Goal: Information Seeking & Learning: Learn about a topic

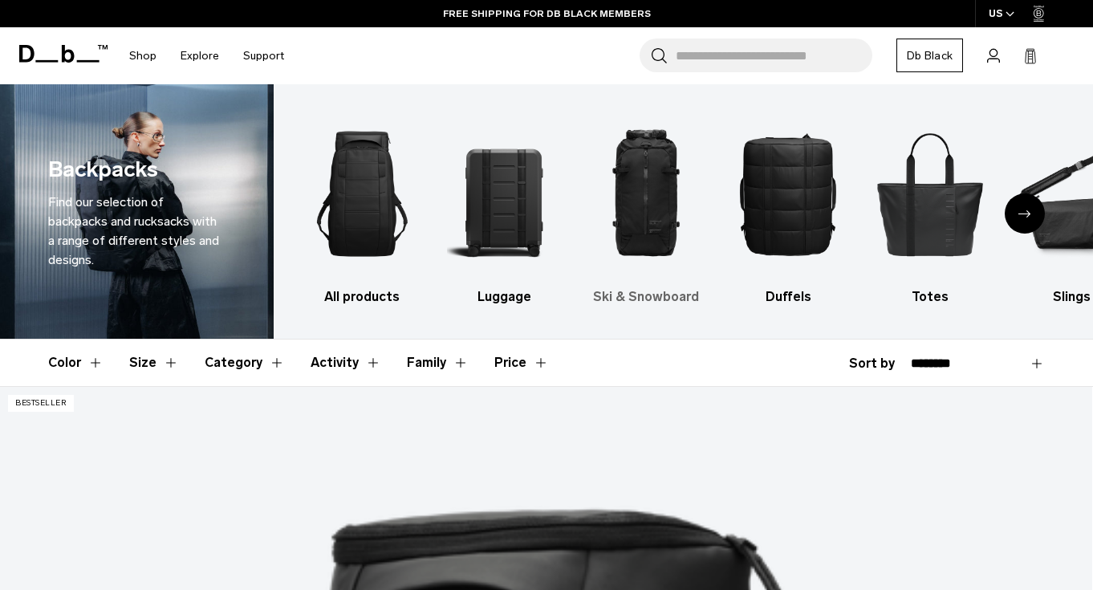
click at [652, 225] on img "3 / 10" at bounding box center [646, 193] width 114 height 171
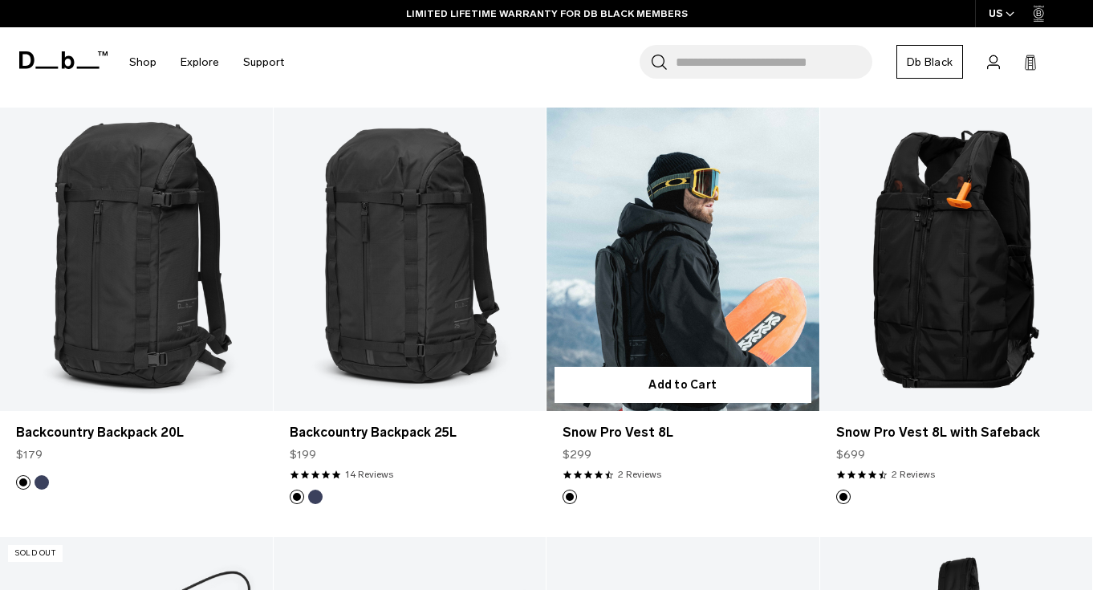
scroll to position [696, 0]
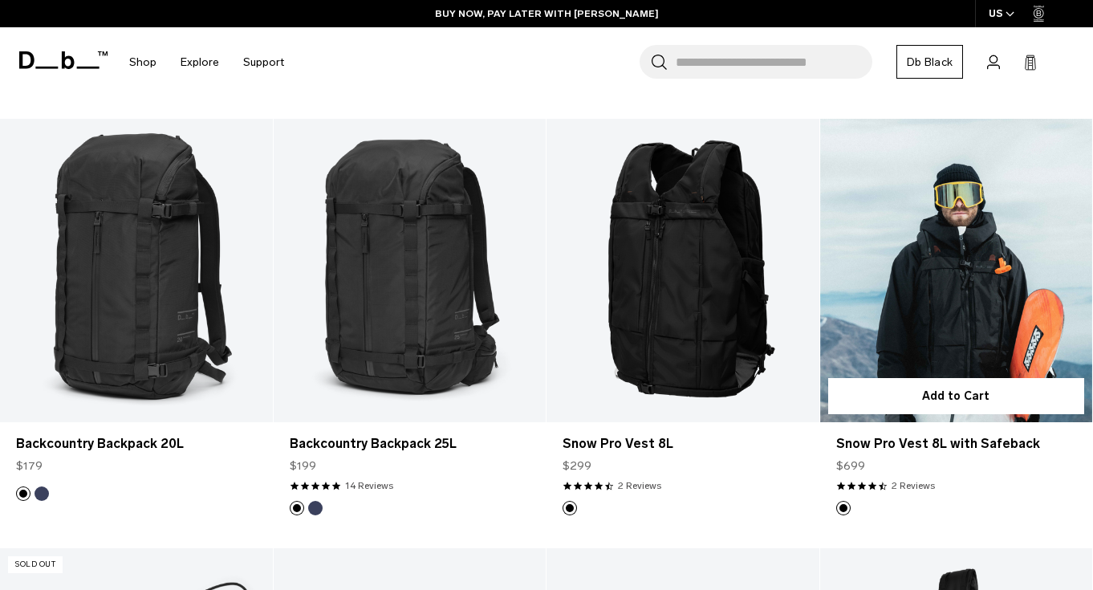
click at [923, 293] on link "Snow Pro Vest 8L with Safeback" at bounding box center [956, 270] width 273 height 302
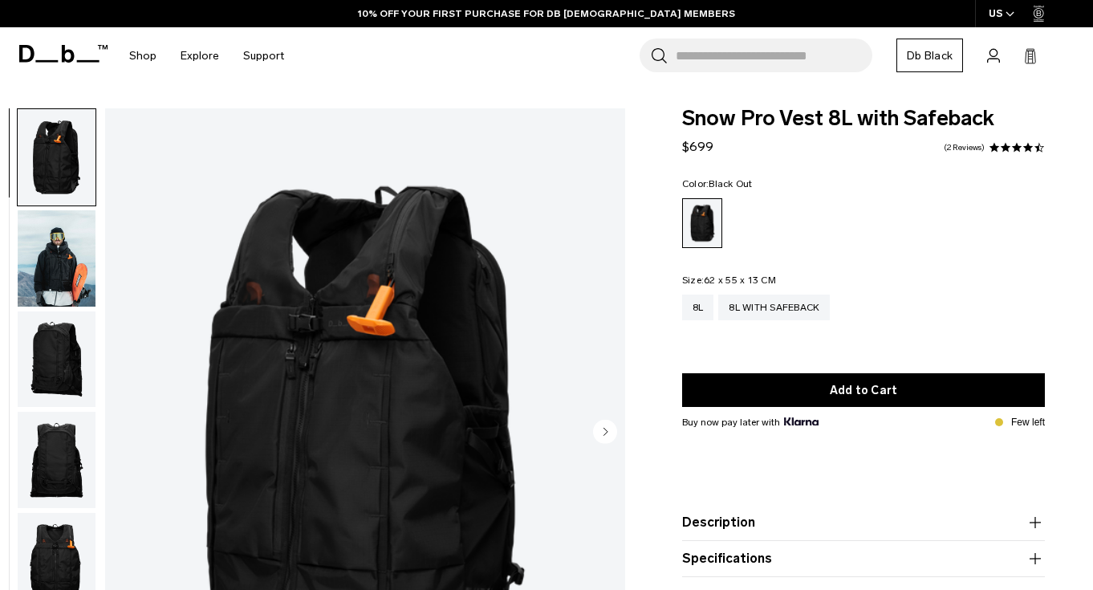
click at [46, 338] on img "button" at bounding box center [57, 359] width 78 height 96
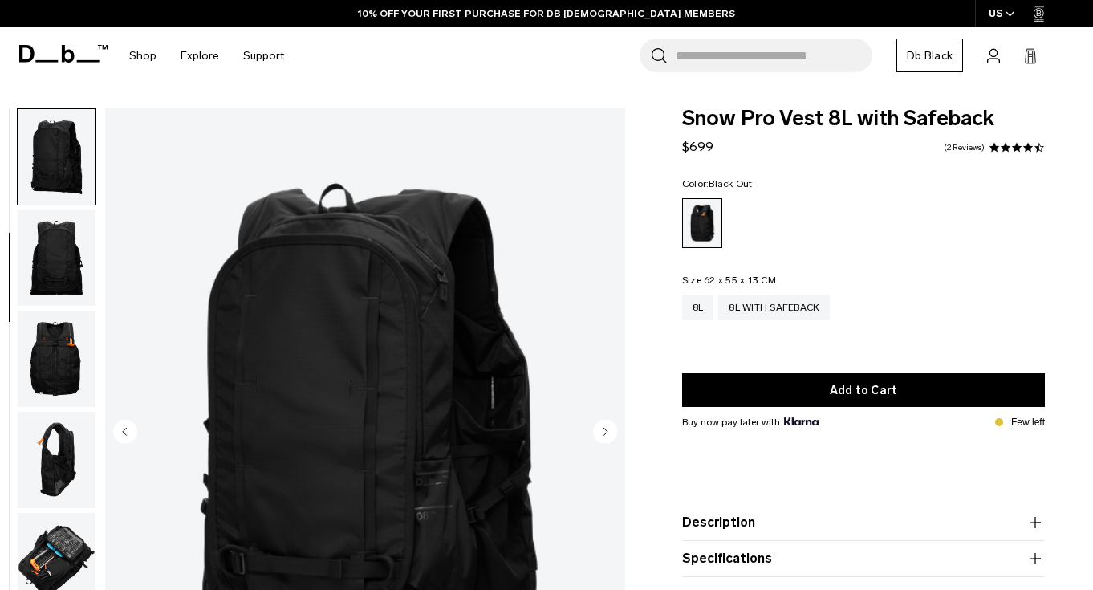
click at [46, 338] on img "button" at bounding box center [57, 358] width 78 height 96
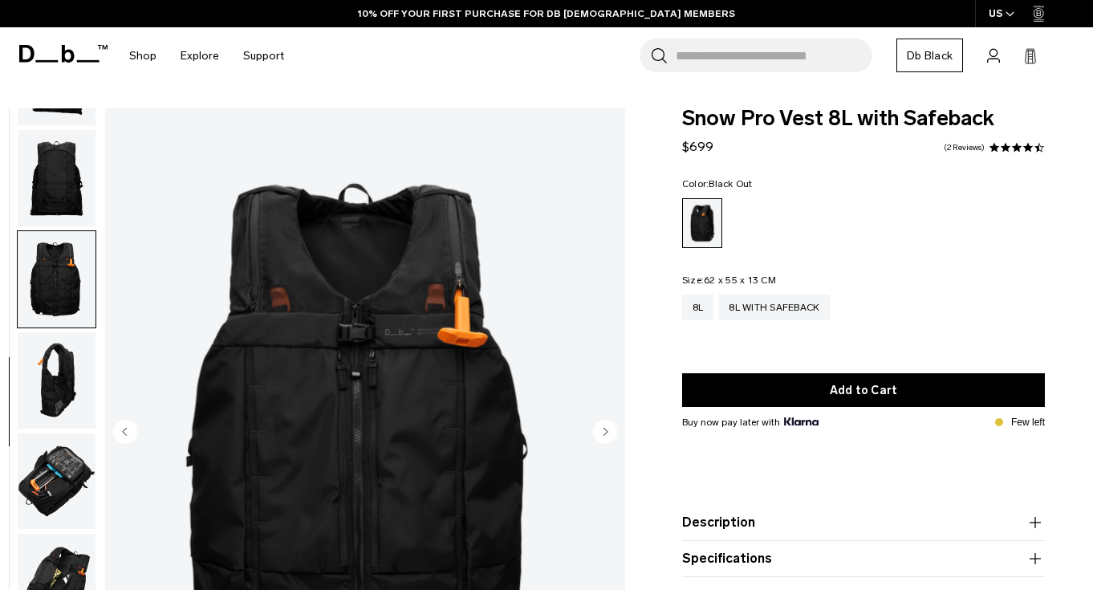
scroll to position [357, 0]
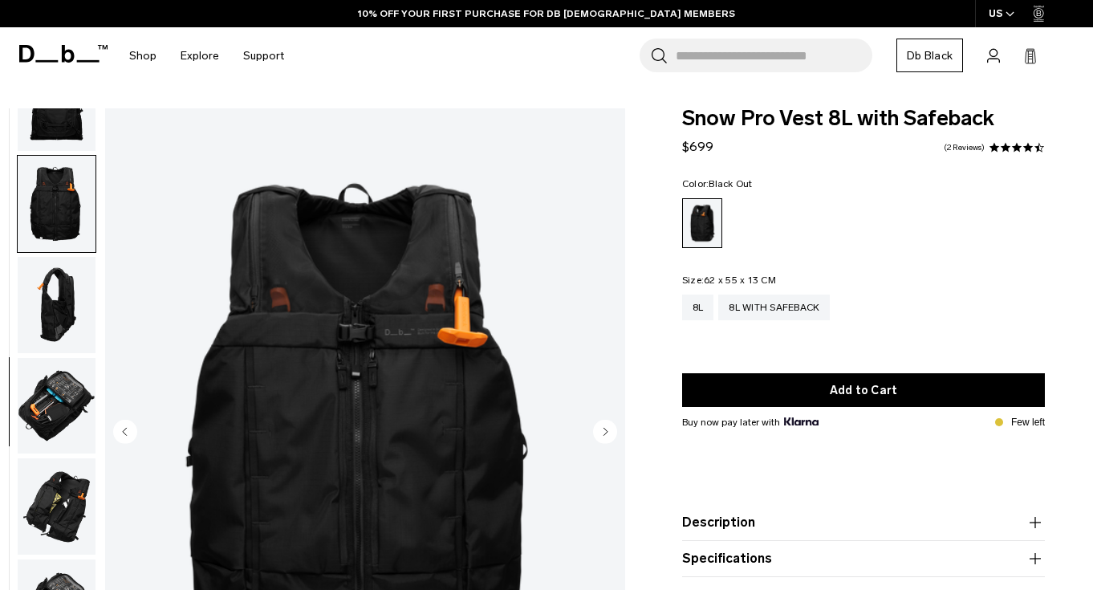
click at [49, 387] on img "button" at bounding box center [57, 406] width 78 height 96
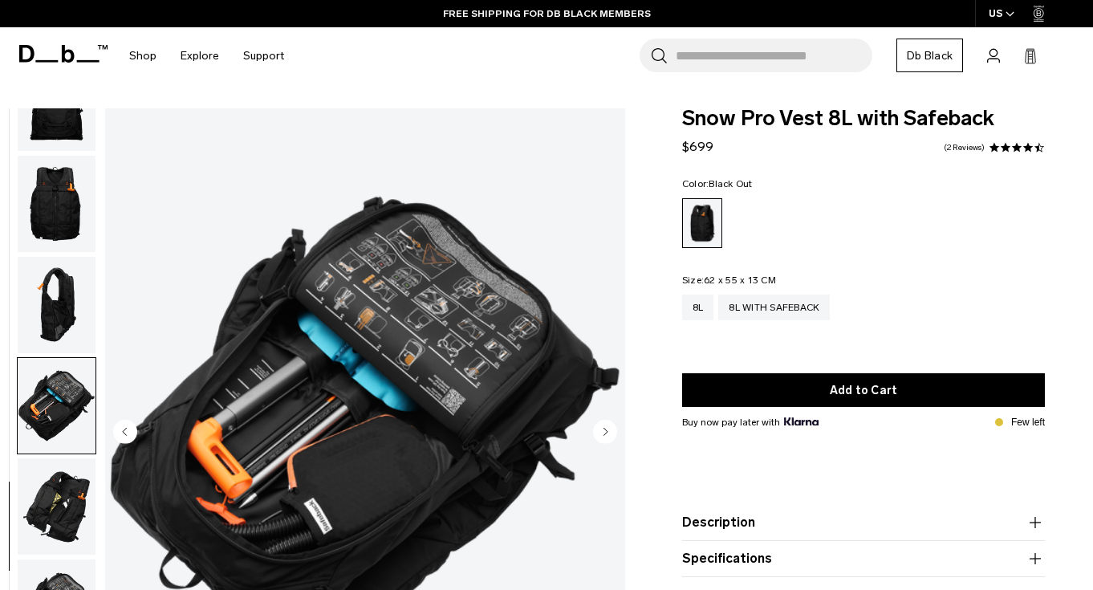
click at [59, 478] on img "button" at bounding box center [57, 506] width 78 height 96
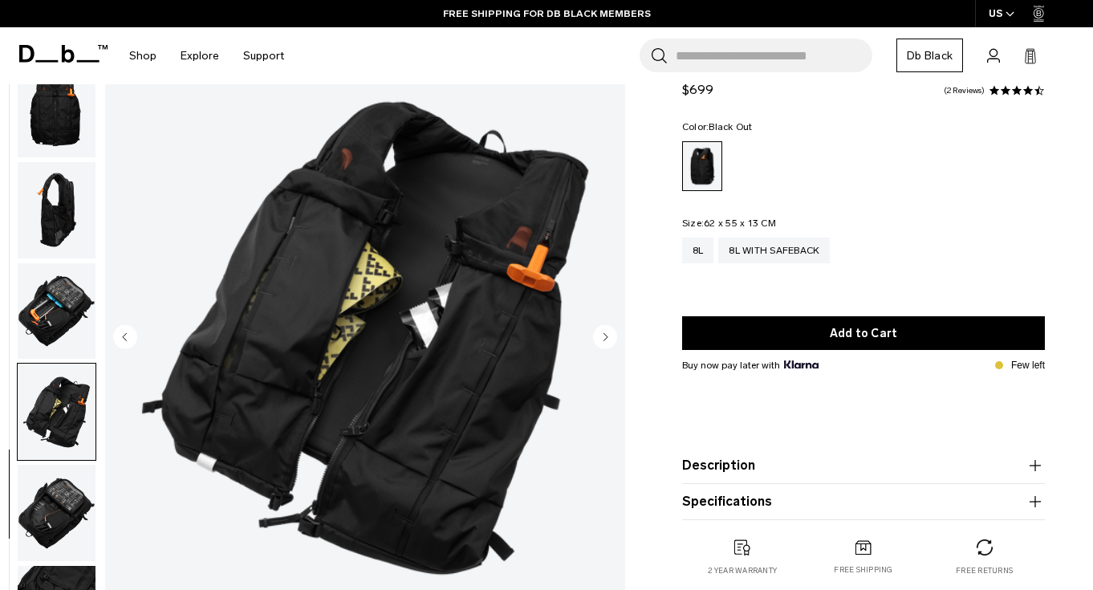
scroll to position [108, 0]
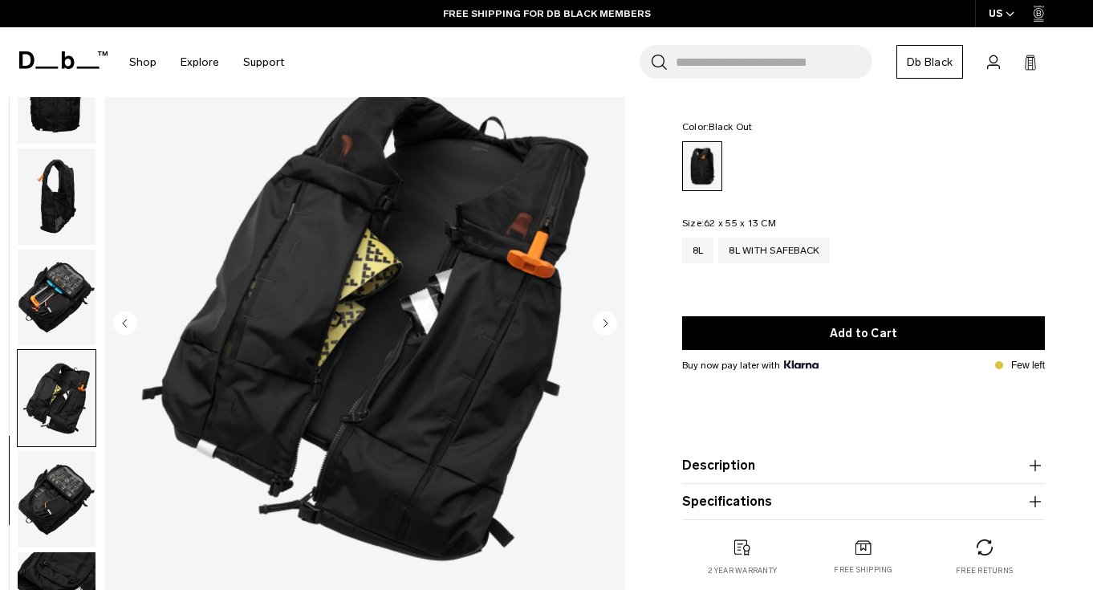
click at [64, 503] on img "button" at bounding box center [57, 499] width 78 height 96
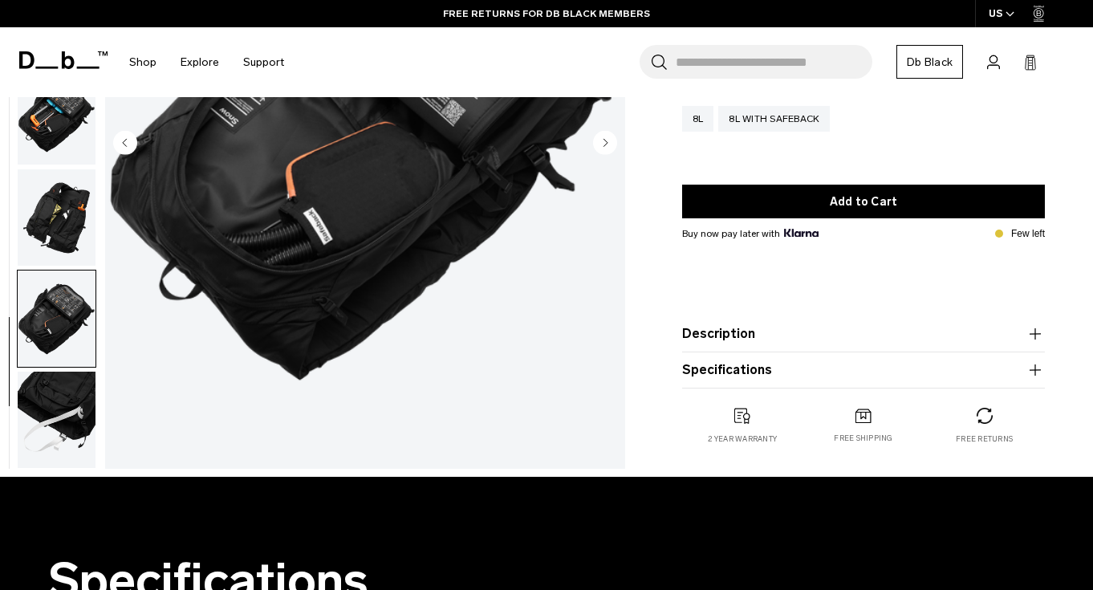
scroll to position [294, 0]
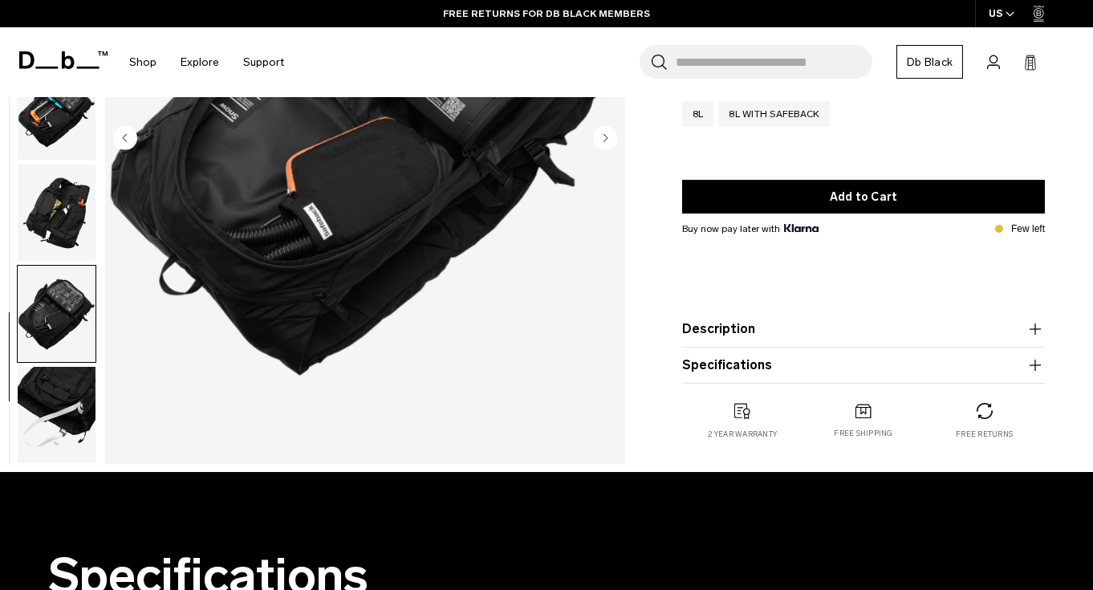
click at [727, 335] on button "Description" at bounding box center [863, 328] width 363 height 19
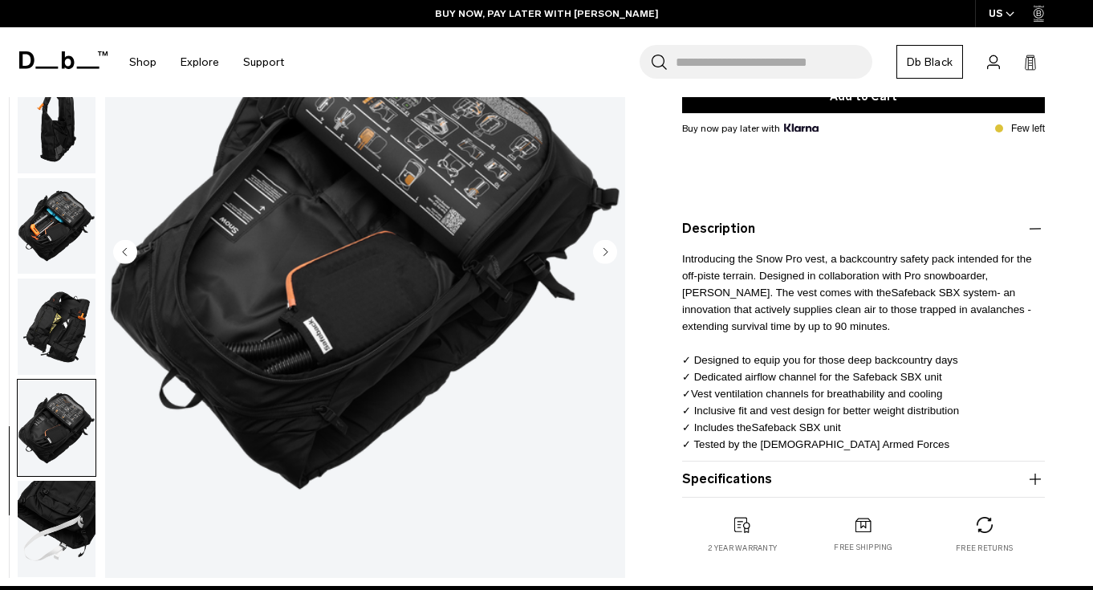
click at [725, 475] on button "Specifications" at bounding box center [863, 478] width 363 height 19
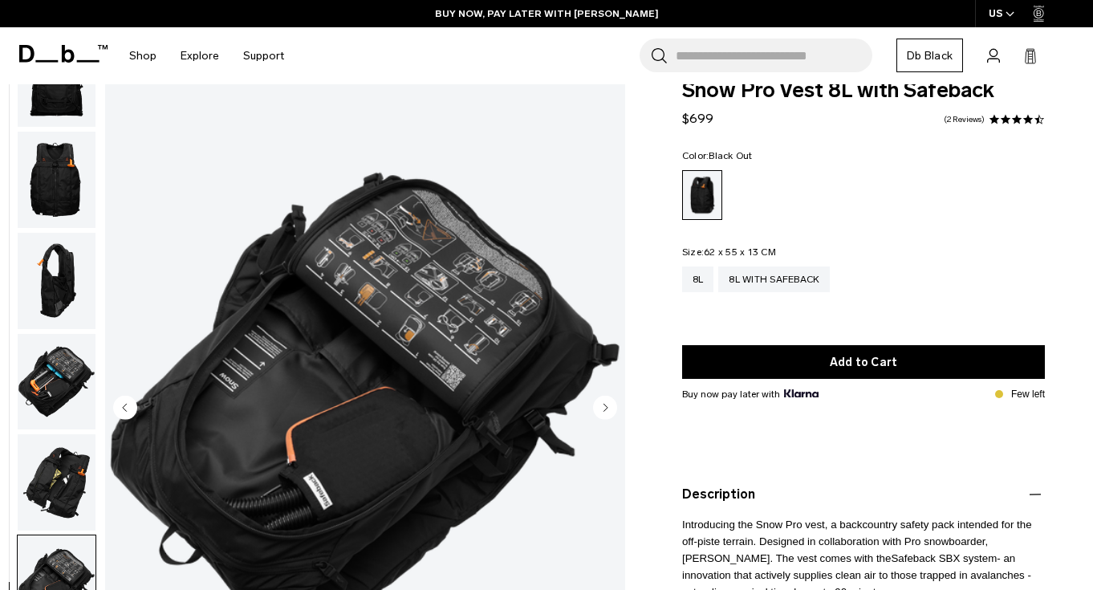
scroll to position [0, 0]
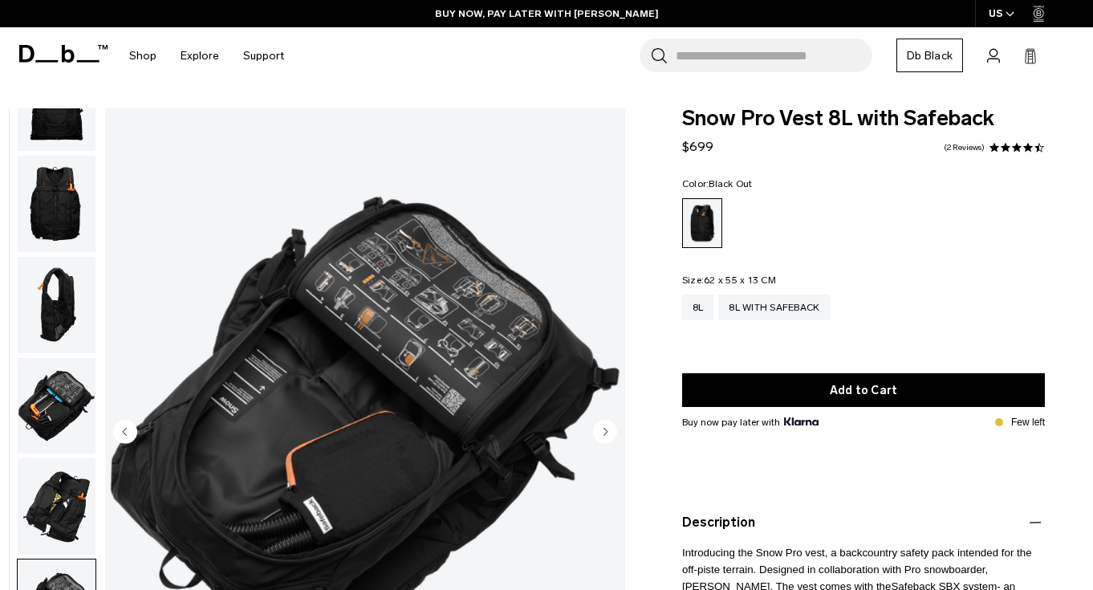
click at [458, 314] on img "9 / 10" at bounding box center [365, 432] width 520 height 649
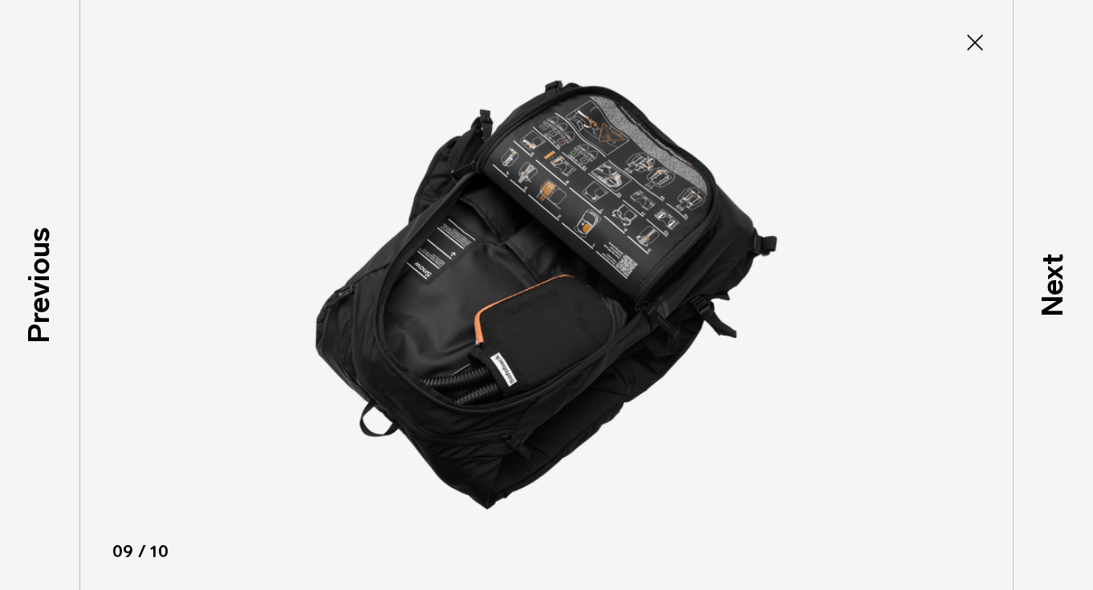
click at [554, 193] on img at bounding box center [546, 295] width 722 height 590
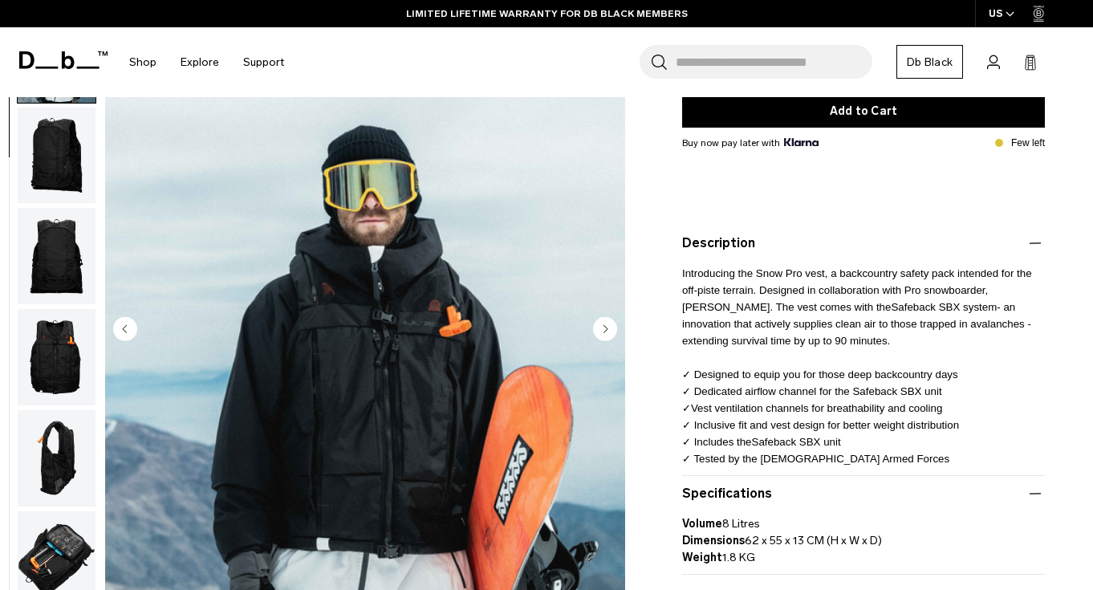
scroll to position [286, 0]
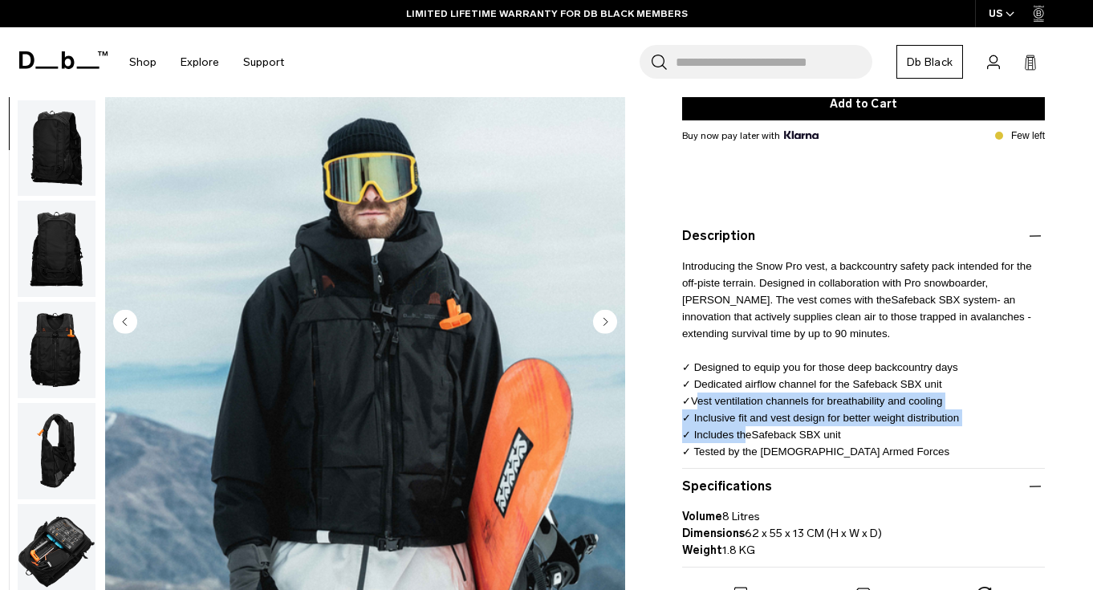
drag, startPoint x: 695, startPoint y: 402, endPoint x: 743, endPoint y: 431, distance: 56.1
click at [743, 431] on span "Vest ventilation channels for breathability and cooling ✓ Inclusive fit and ves…" at bounding box center [820, 426] width 277 height 63
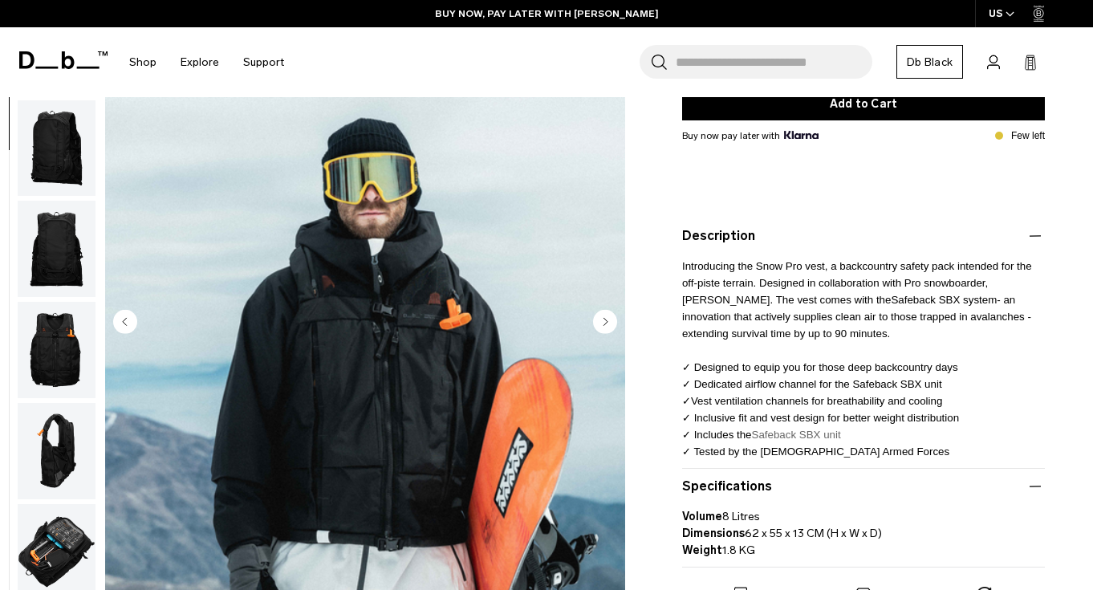
click at [795, 438] on link "Safeback SBX unit" at bounding box center [796, 434] width 89 height 12
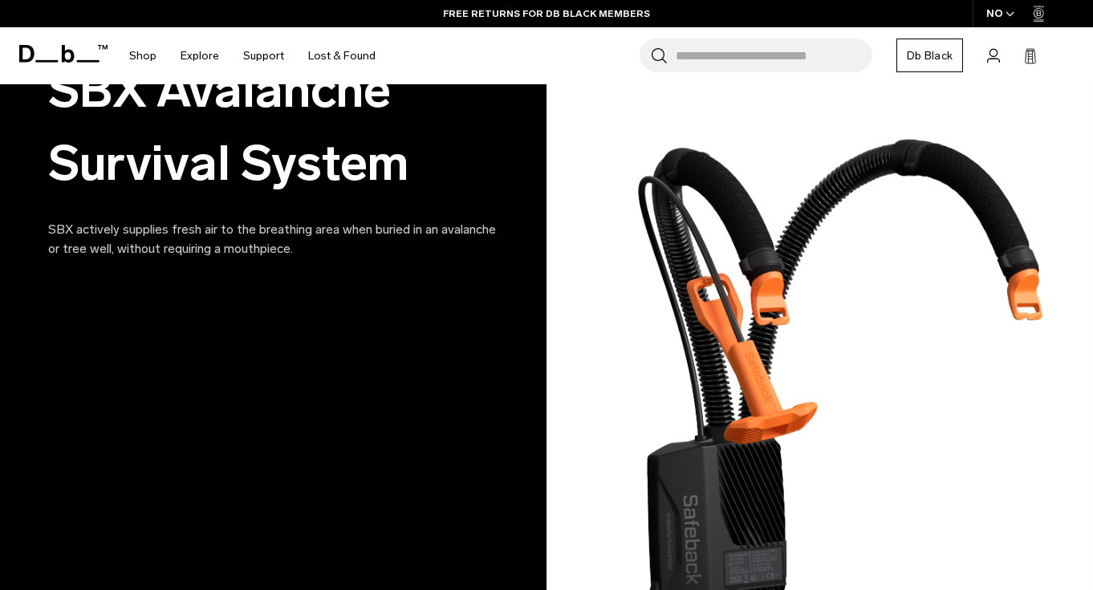
scroll to position [122, 0]
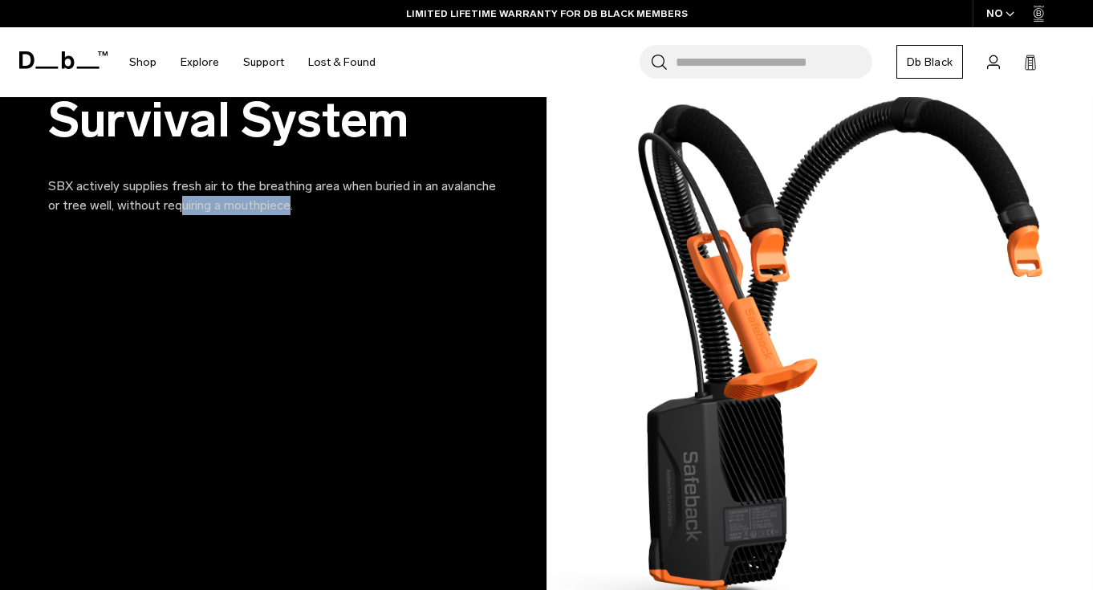
drag, startPoint x: 179, startPoint y: 205, endPoint x: 298, endPoint y: 204, distance: 118.7
click at [298, 204] on p "SBX actively supplies fresh air to the breathing area when buried in an avalanc…" at bounding box center [273, 195] width 450 height 39
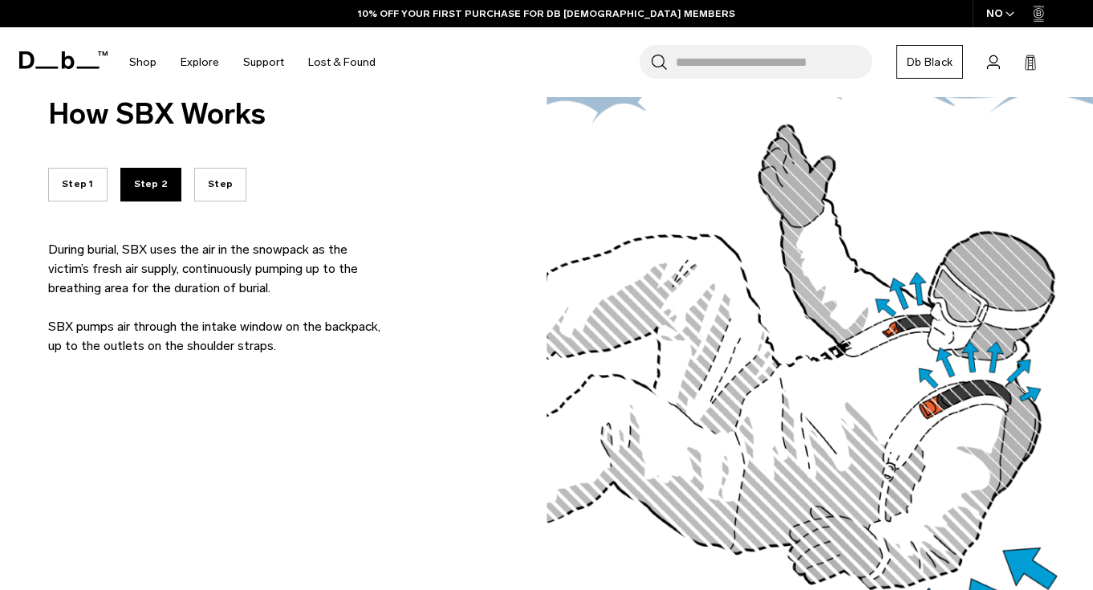
scroll to position [1447, 0]
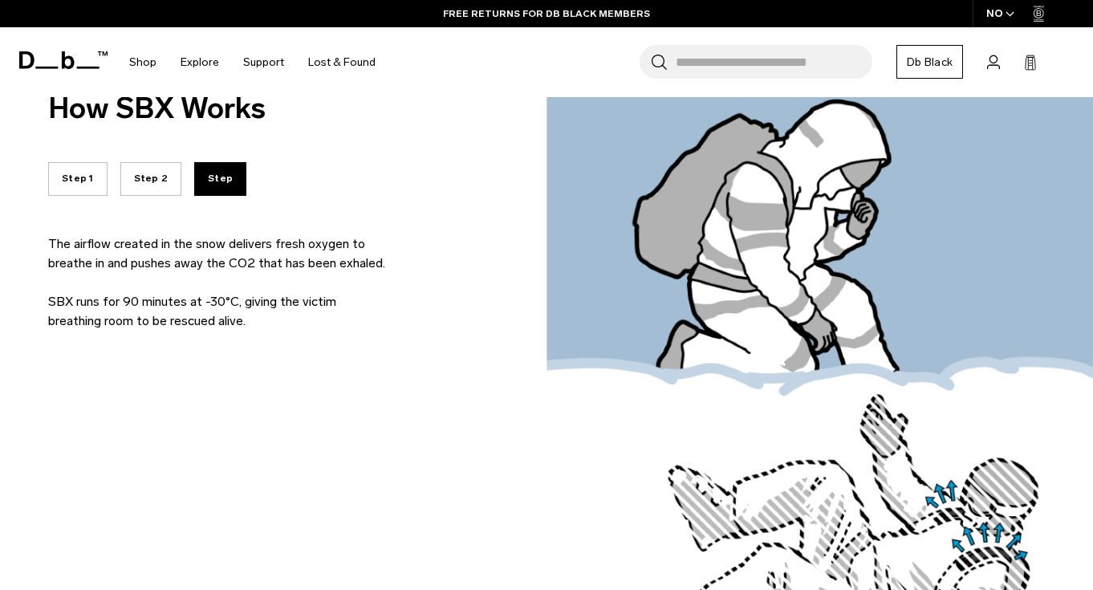
click at [152, 185] on button "Step 2" at bounding box center [151, 179] width 62 height 34
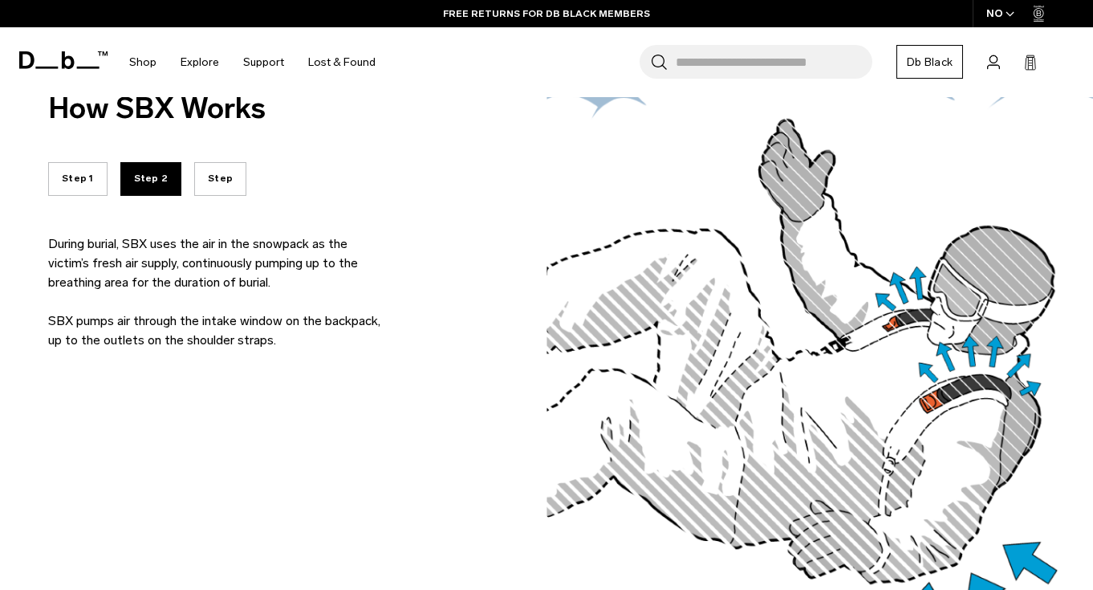
click at [88, 178] on button "Step 1" at bounding box center [77, 179] width 59 height 34
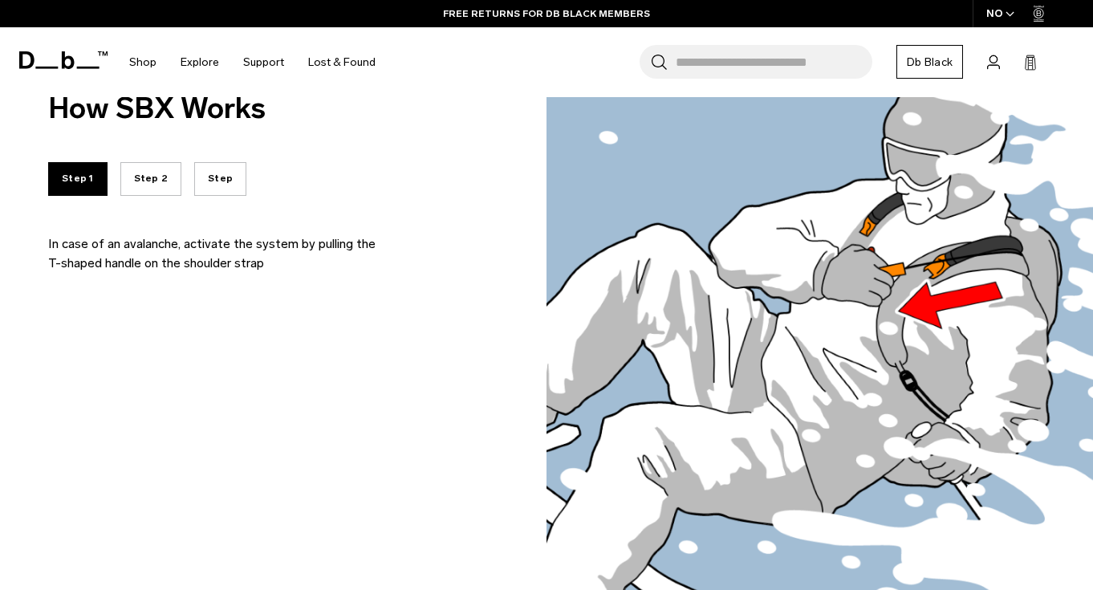
click at [140, 183] on button "Step 2" at bounding box center [151, 179] width 62 height 34
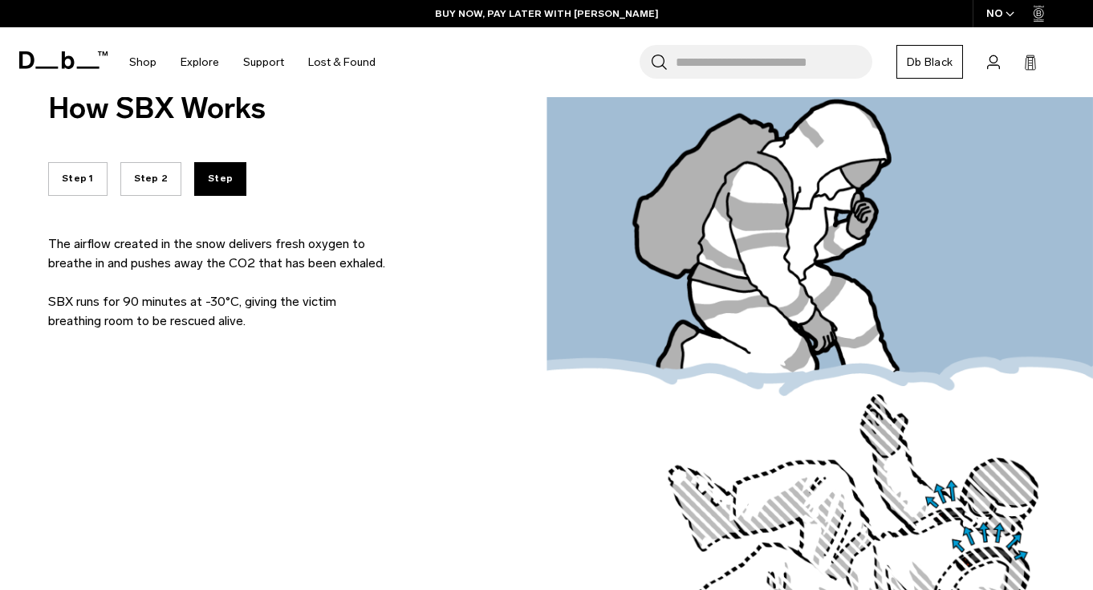
click at [133, 189] on button "Step 2" at bounding box center [151, 179] width 62 height 34
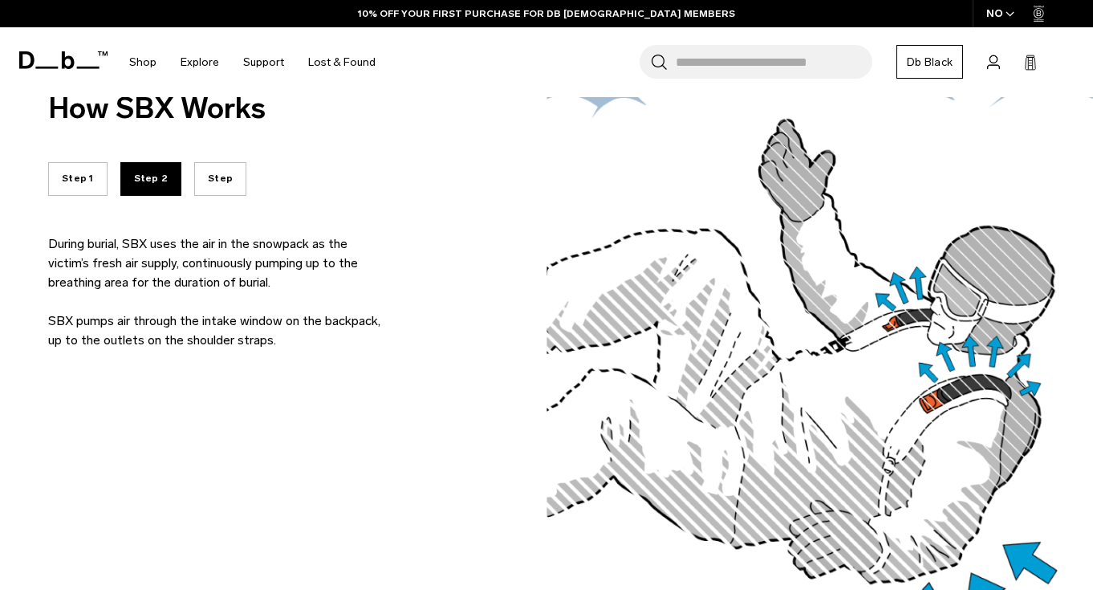
click at [196, 180] on button "Step" at bounding box center [220, 179] width 52 height 34
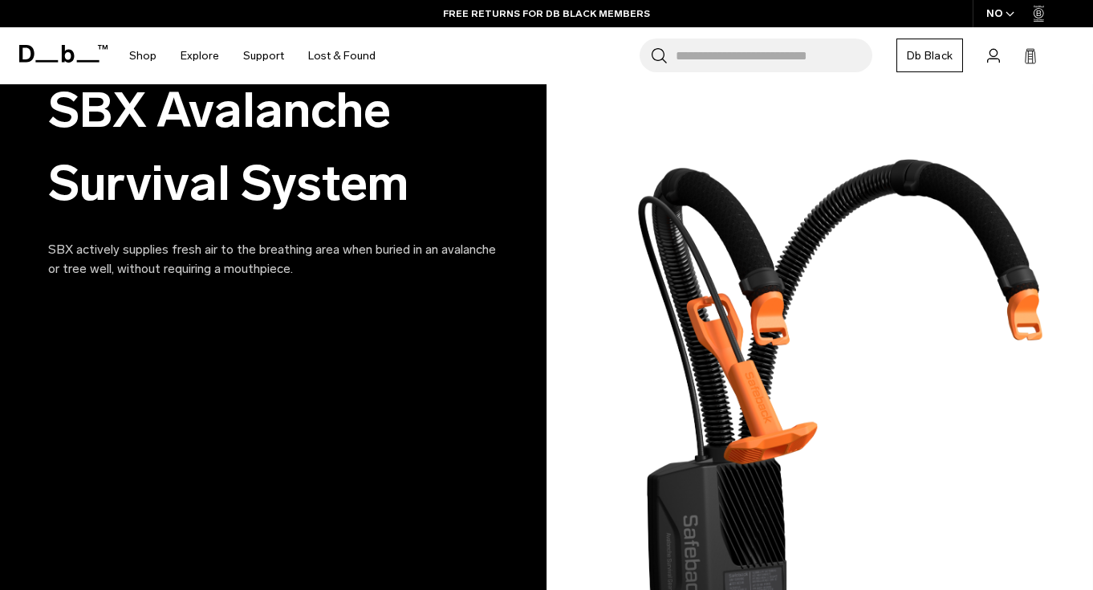
scroll to position [0, 0]
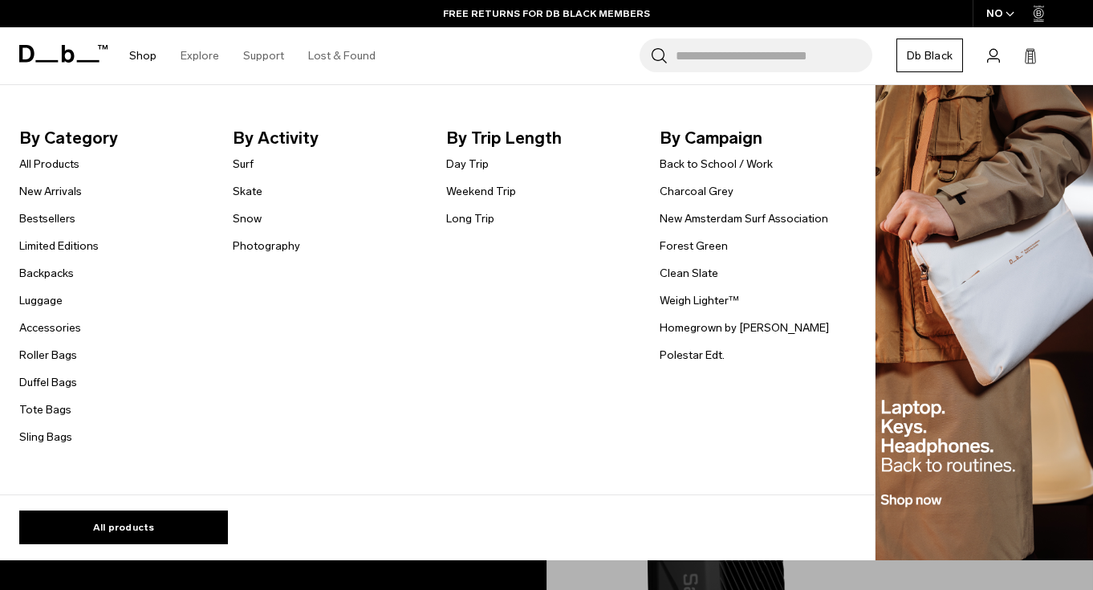
click at [136, 55] on link "Shop" at bounding box center [142, 55] width 27 height 57
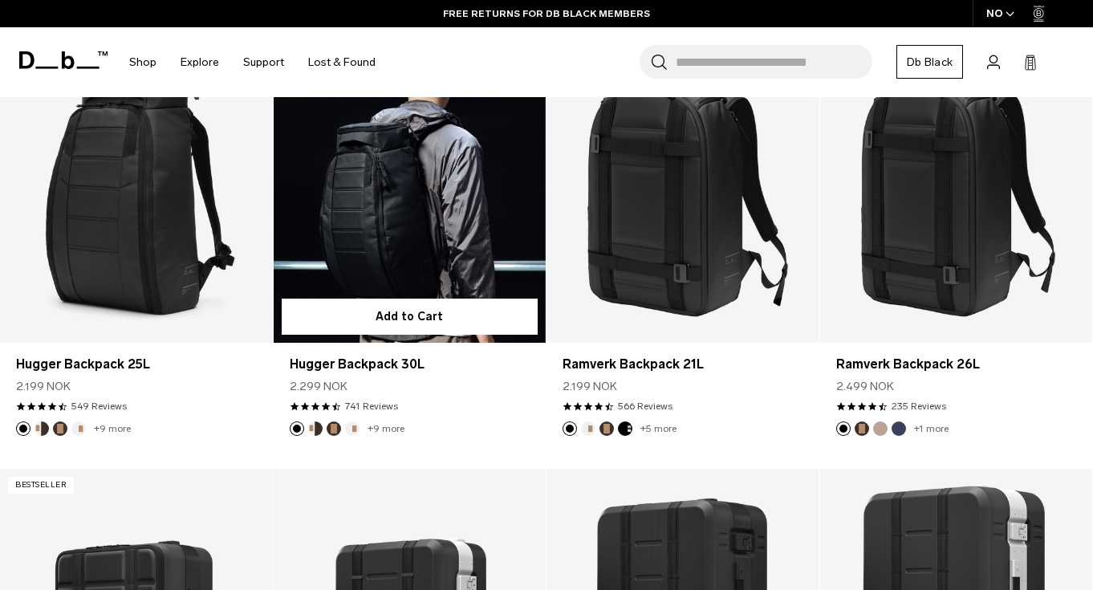
scroll to position [341, 0]
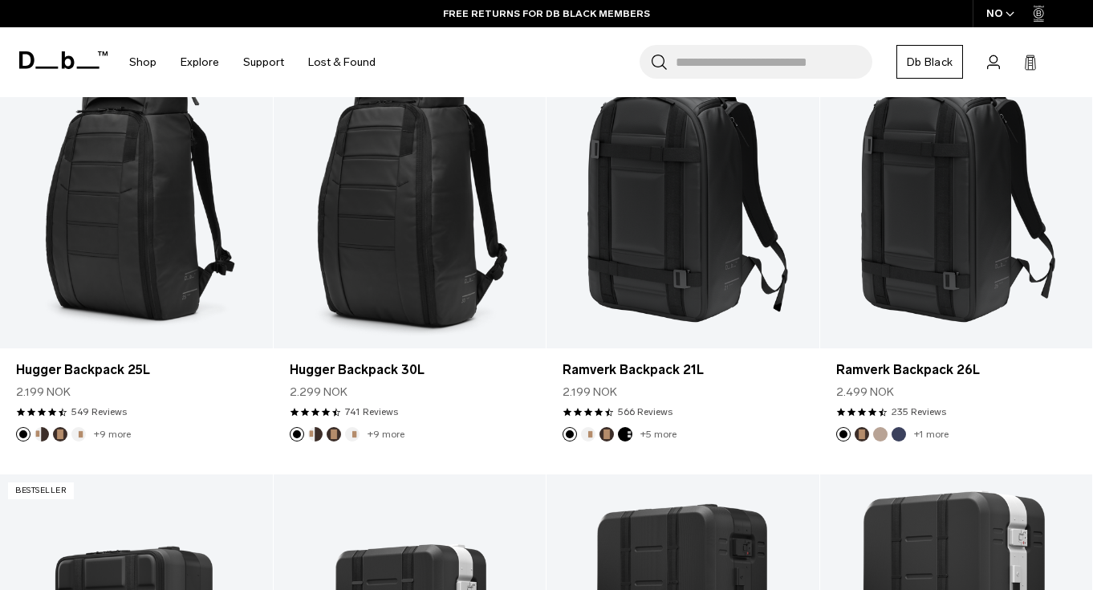
click at [1005, 14] on icon "button" at bounding box center [1009, 14] width 9 height 6
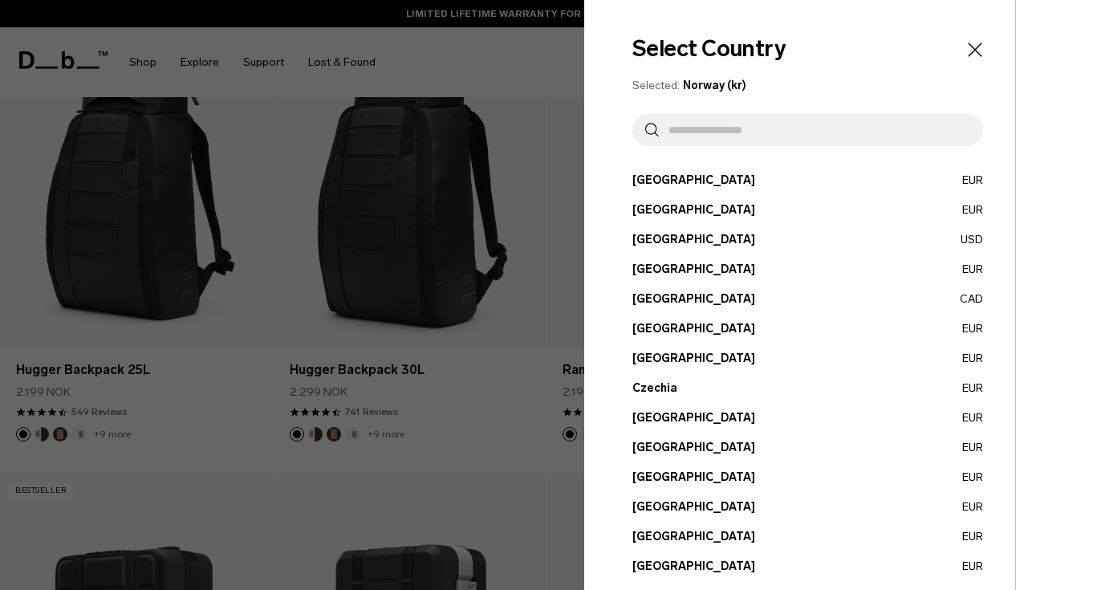
click at [800, 136] on input "text" at bounding box center [814, 130] width 311 height 32
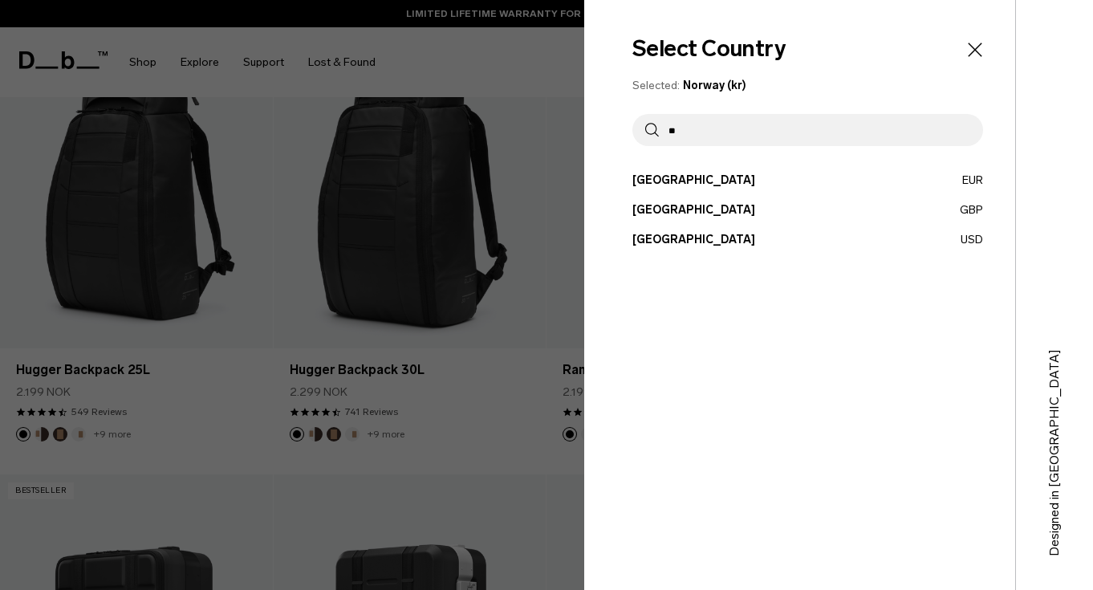
type input "**"
click at [738, 233] on button "United States USD" at bounding box center [807, 239] width 351 height 17
click at [632, 231] on button "United States USD" at bounding box center [807, 239] width 351 height 17
click at [685, 238] on button "United States USD" at bounding box center [807, 239] width 351 height 17
click at [663, 233] on button "United States USD" at bounding box center [807, 239] width 351 height 17
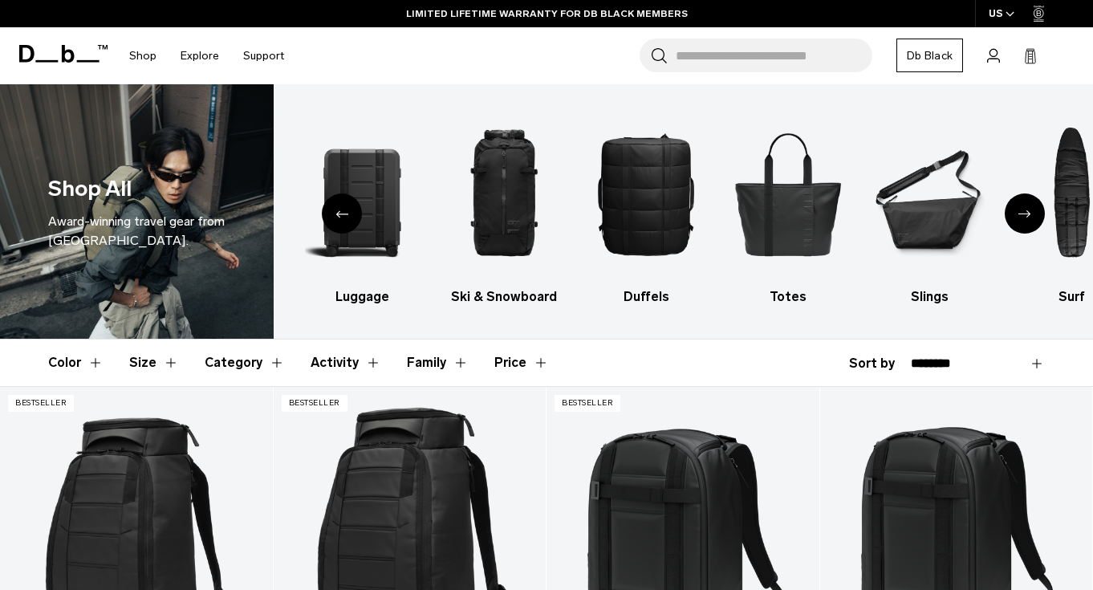
click at [700, 57] on input "Search for Bags, Luggage..." at bounding box center [773, 56] width 197 height 34
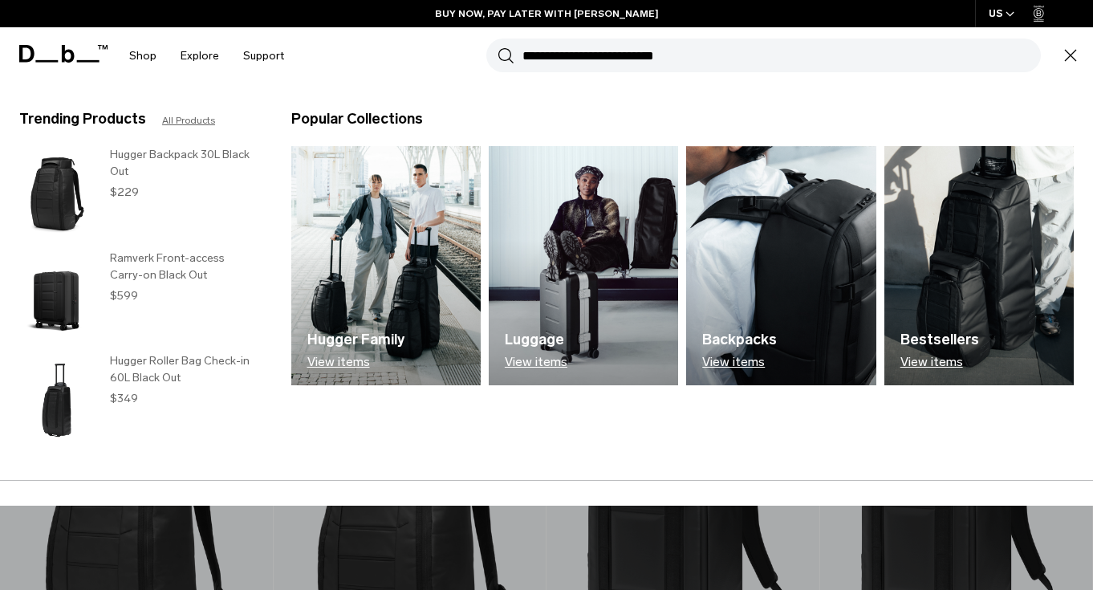
click at [39, 84] on section "BUY NOW, PAY LATER WITH [PERSON_NAME] 10% OFF YOUR FIRST PURCHASE FOR DB [DEMOG…" at bounding box center [546, 42] width 1093 height 84
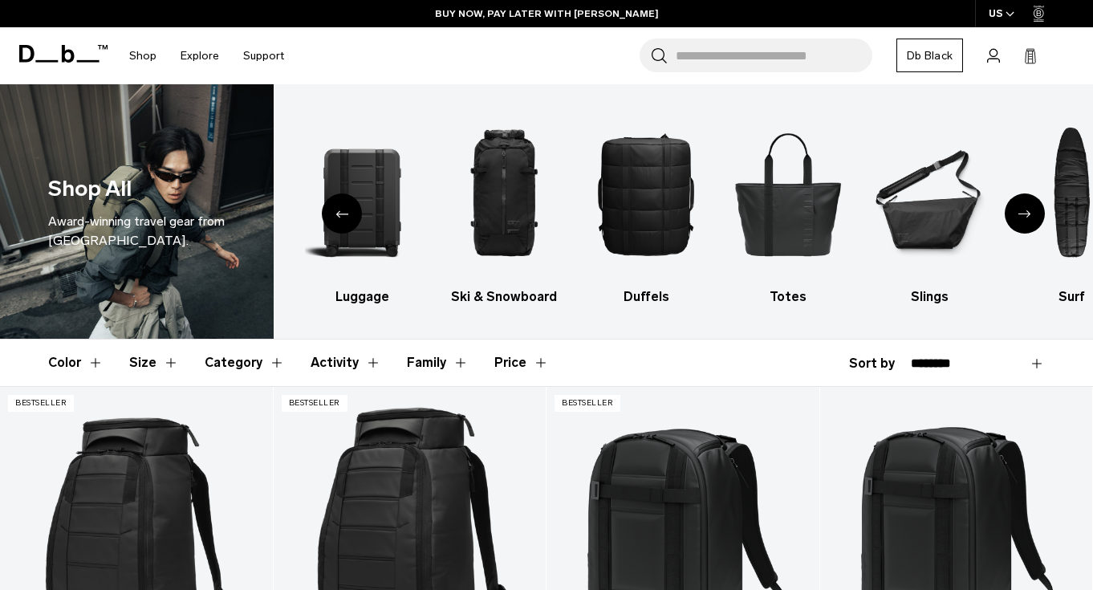
click at [752, 51] on input "Search for Bags, Luggage..." at bounding box center [773, 56] width 197 height 34
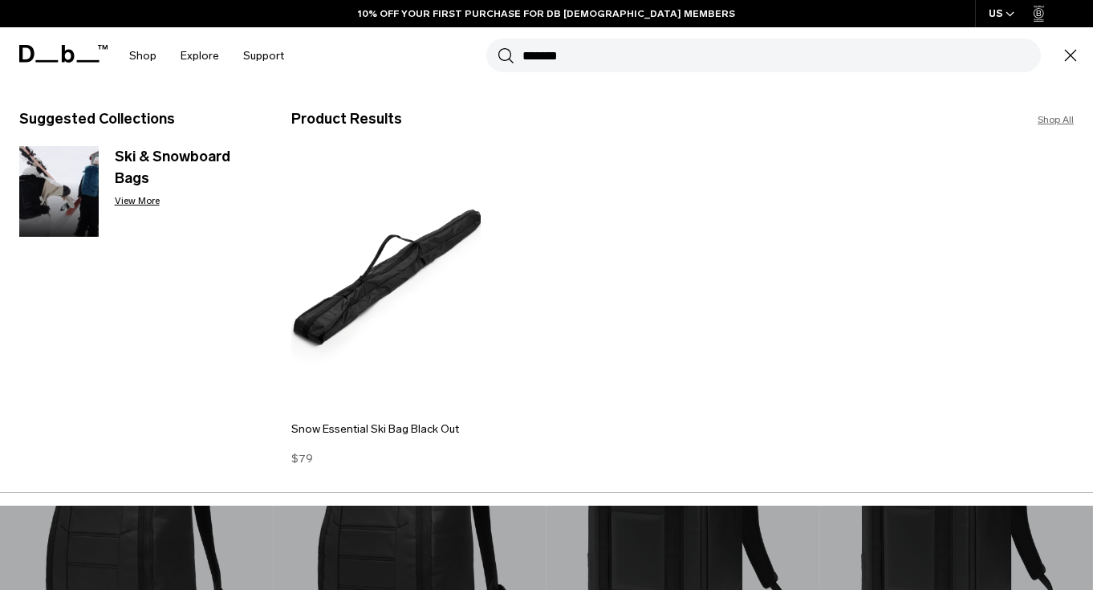
click at [554, 59] on input "*******" at bounding box center [781, 56] width 518 height 34
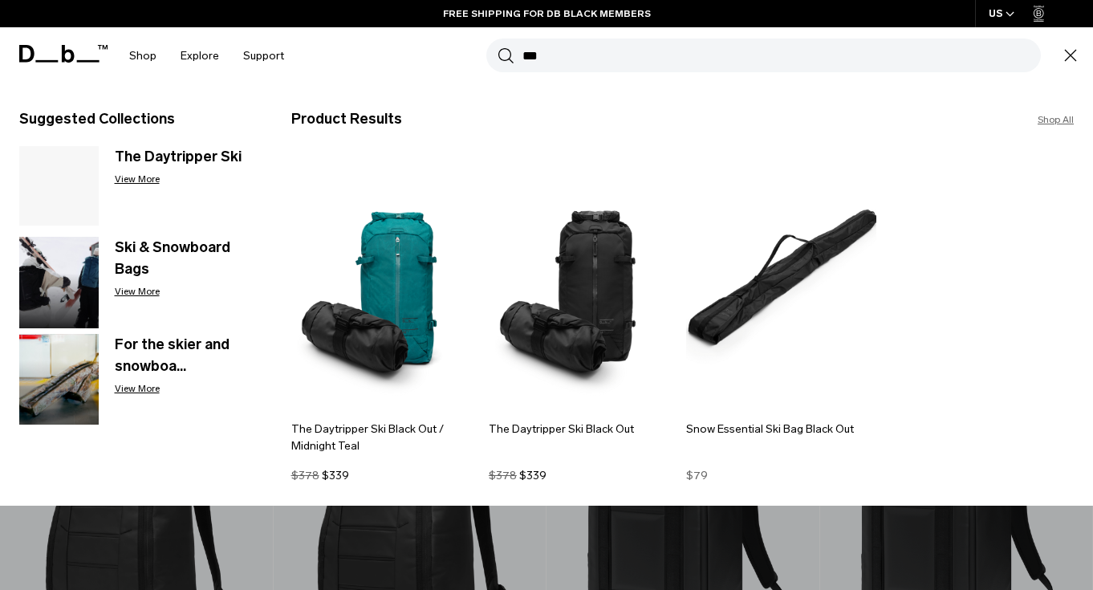
type input "***"
click at [410, 84] on section "BUY NOW, PAY LATER WITH KLARNA 10% OFF YOUR FIRST PURCHASE FOR DB BLACK MEMBERS…" at bounding box center [546, 42] width 1093 height 84
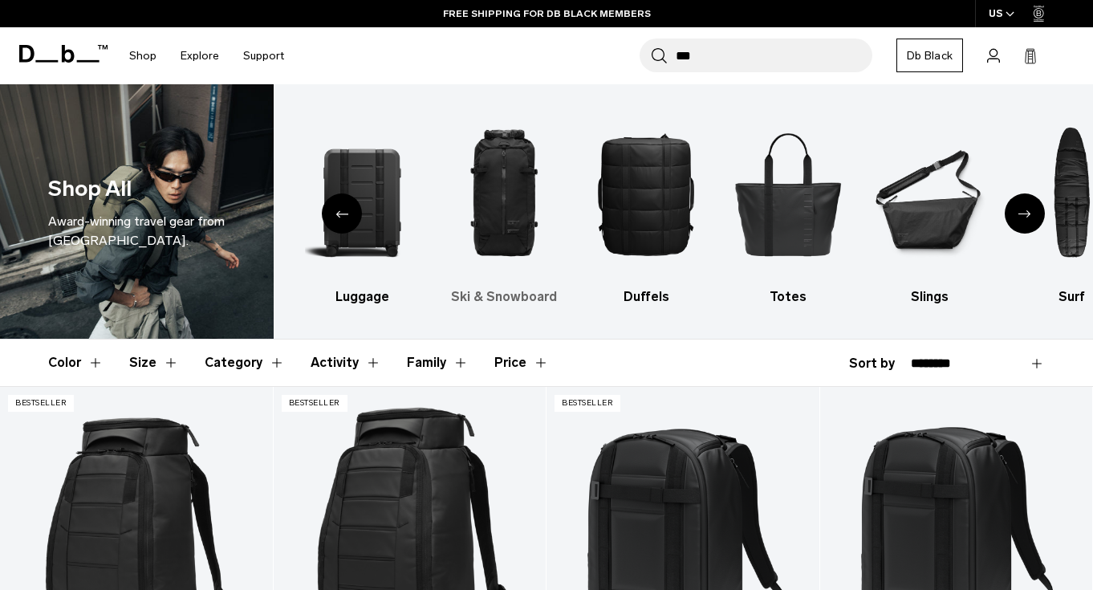
click at [516, 292] on h3 "Ski & Snowboard" at bounding box center [504, 296] width 114 height 19
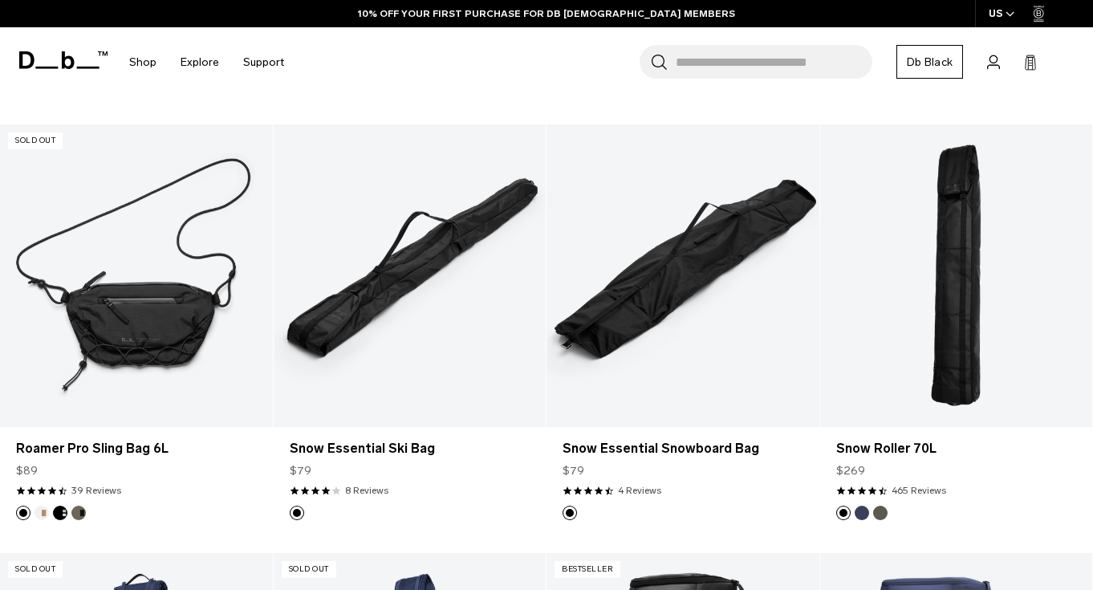
scroll to position [1155, 0]
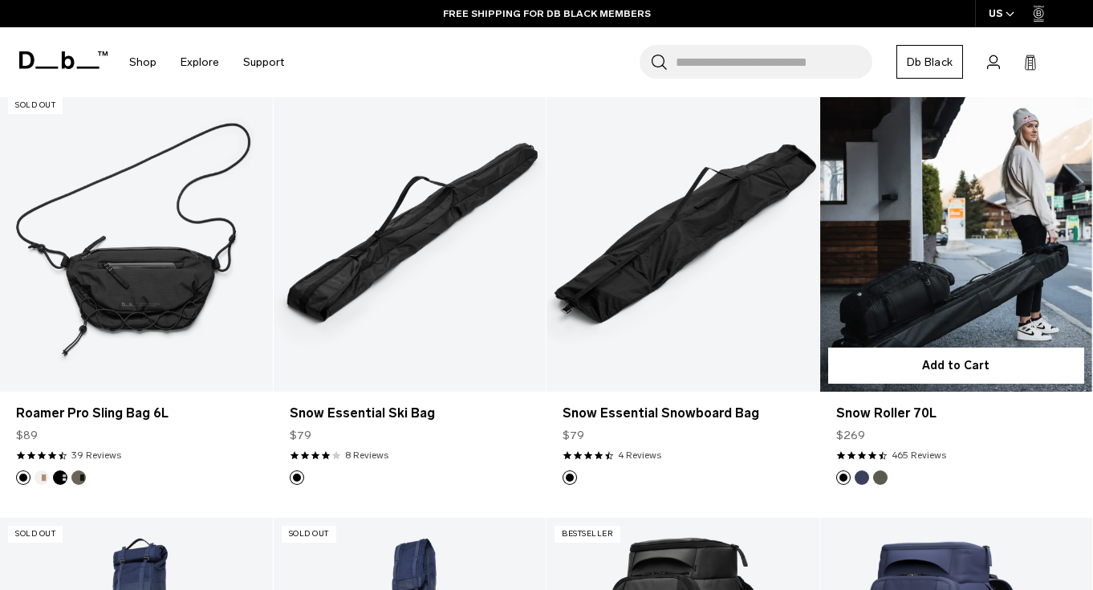
click at [962, 335] on link "Snow Roller 70L" at bounding box center [956, 240] width 273 height 302
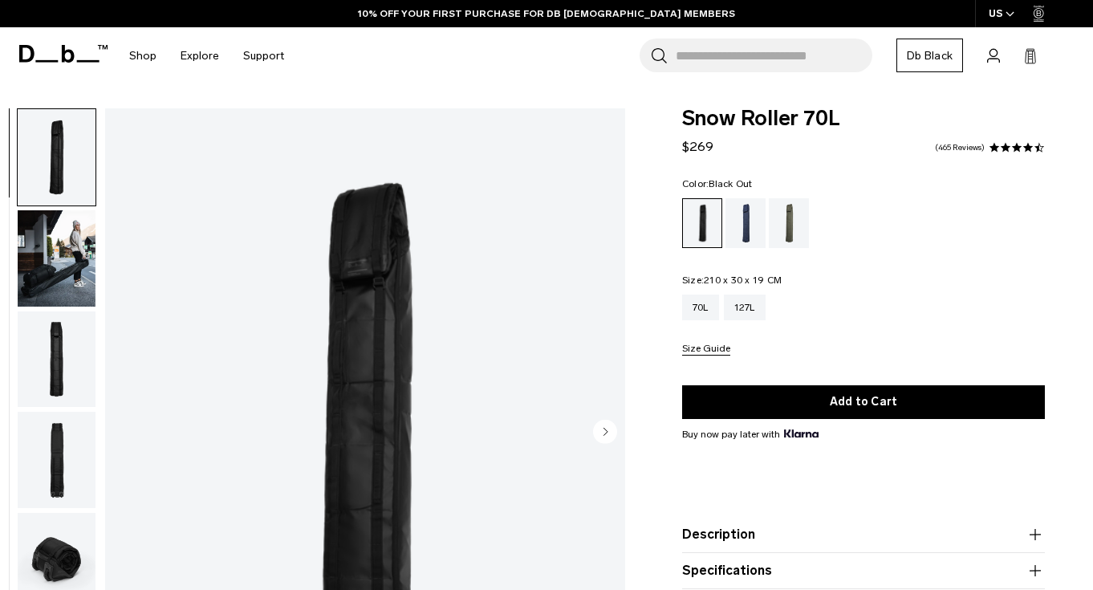
click at [41, 266] on img "button" at bounding box center [57, 258] width 78 height 96
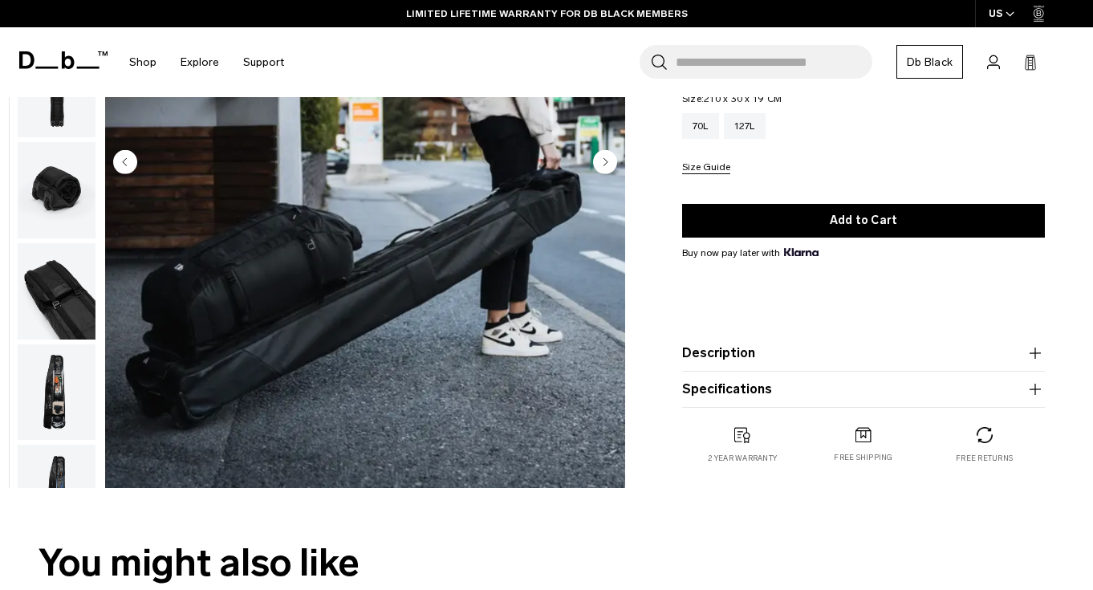
scroll to position [277, 0]
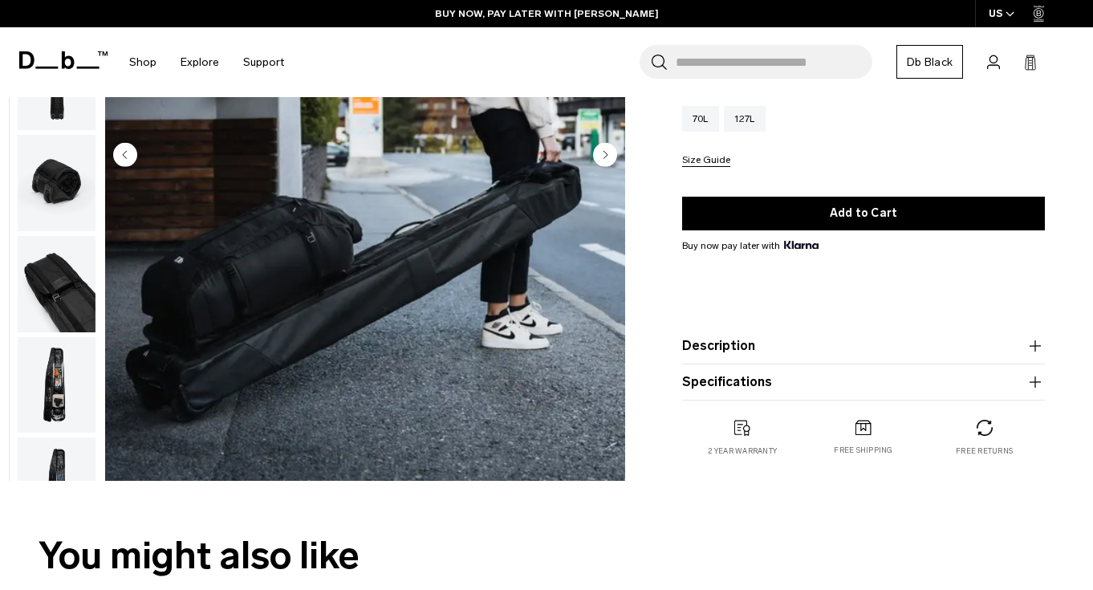
click at [83, 393] on img "button" at bounding box center [57, 385] width 78 height 96
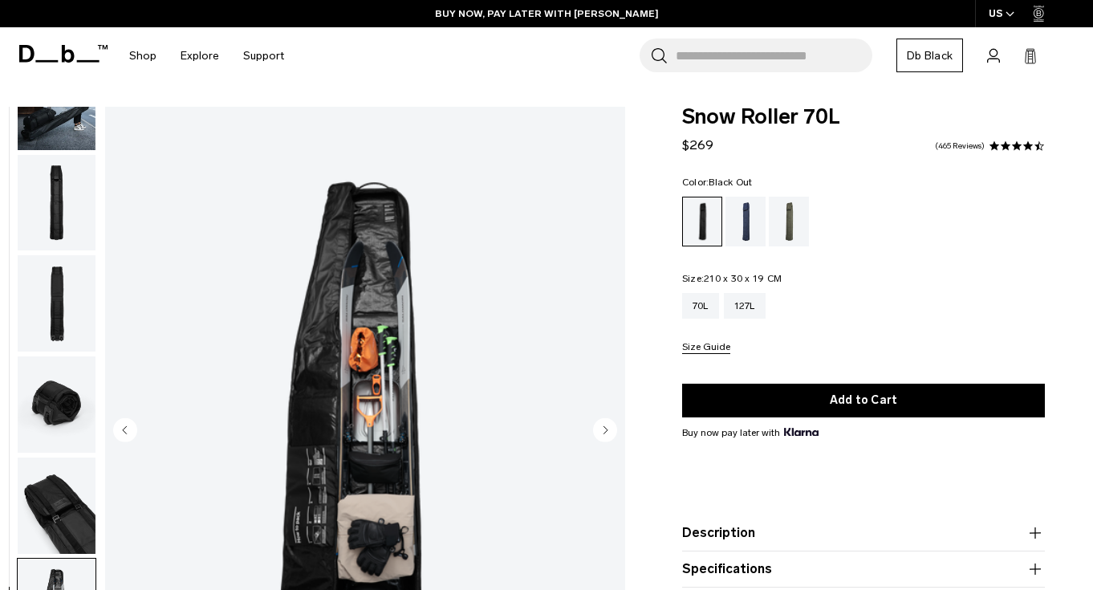
scroll to position [0, 0]
